Goal: Navigation & Orientation: Go to known website

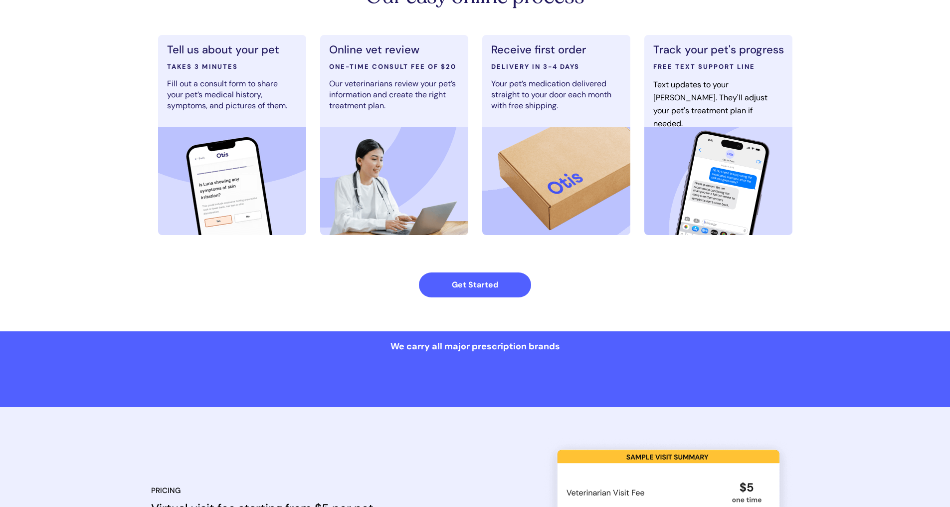
scroll to position [547, 0]
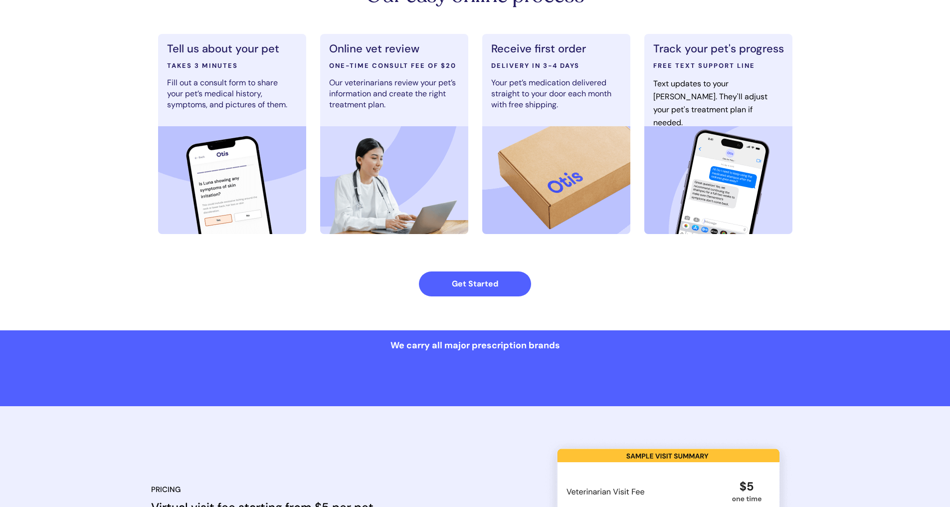
click at [174, 290] on div at bounding box center [475, 142] width 648 height 376
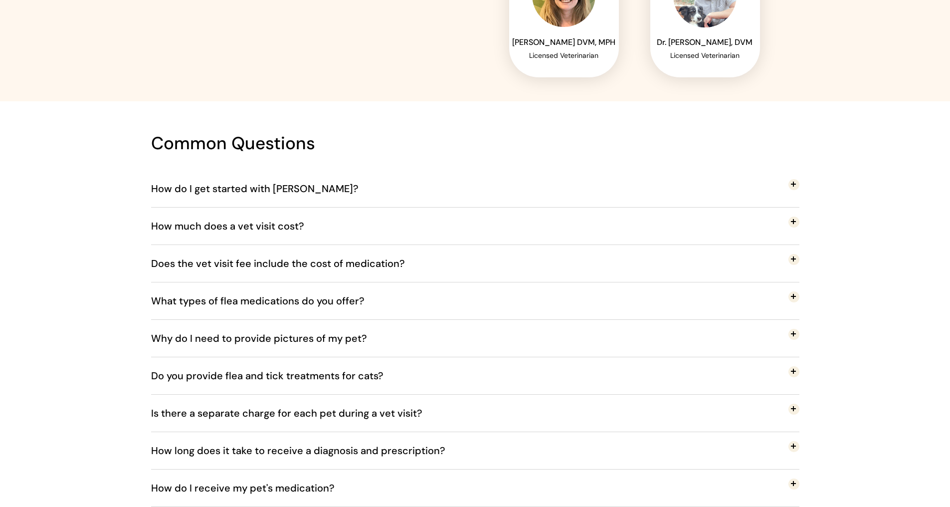
scroll to position [1745, 0]
